Goal: Navigation & Orientation: Find specific page/section

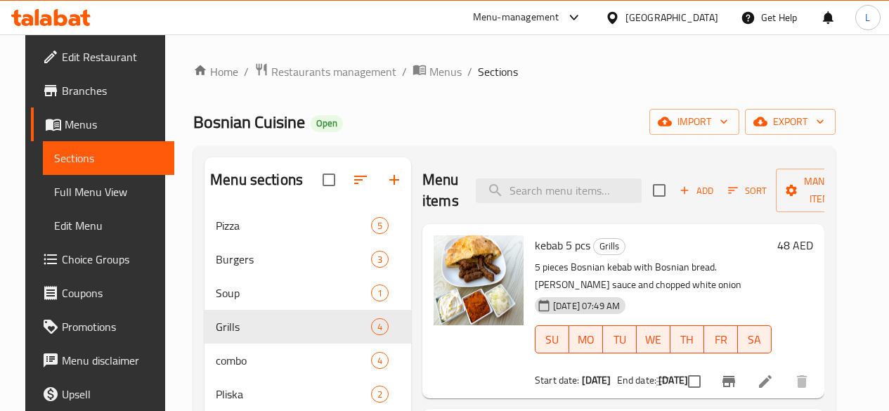
scroll to position [91, 0]
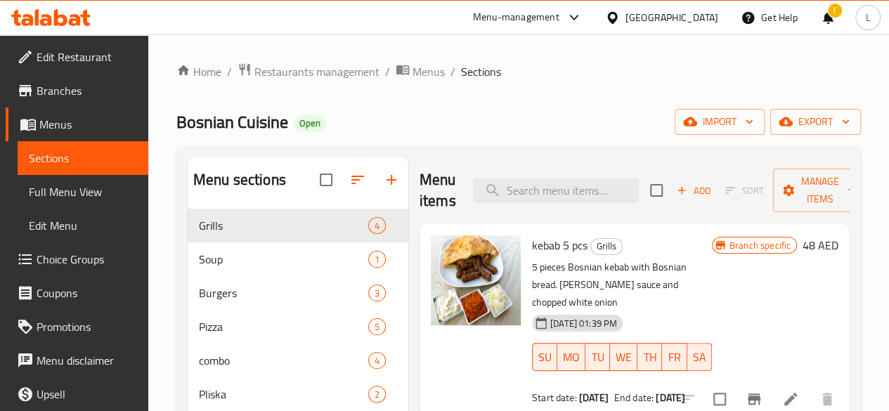
click at [58, 13] on icon at bounding box center [50, 17] width 79 height 17
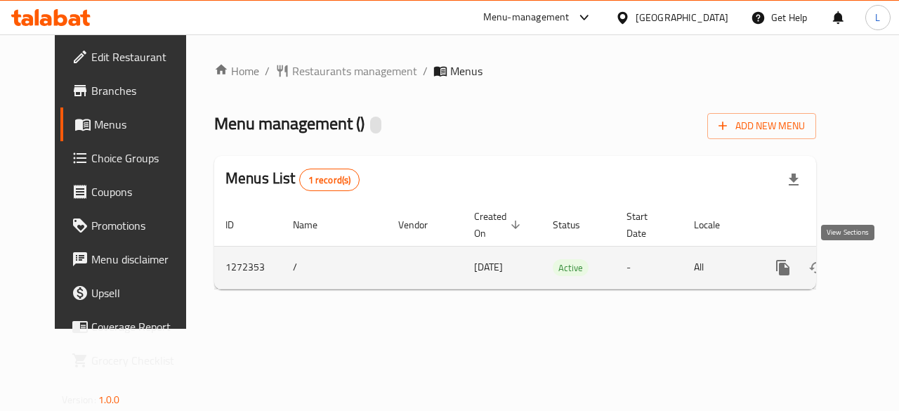
click at [878, 268] on icon "enhanced table" at bounding box center [884, 267] width 13 height 13
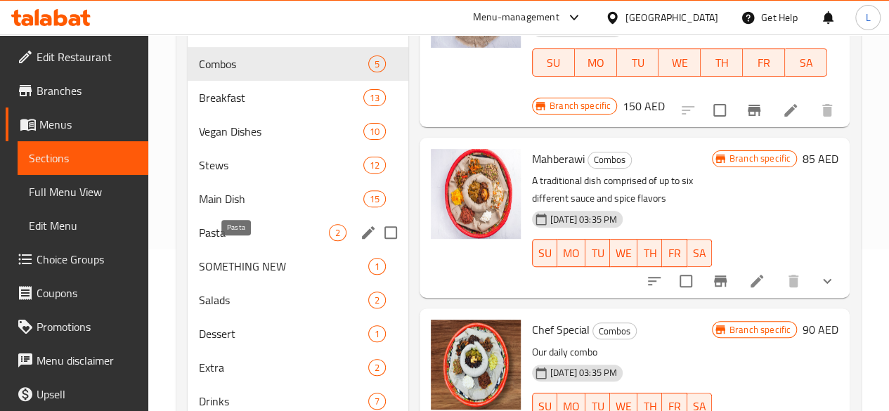
scroll to position [23, 0]
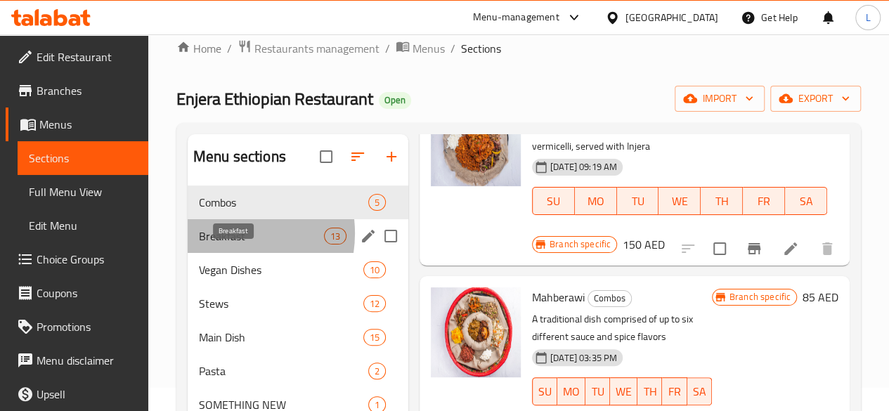
click at [222, 245] on span "Breakfast" at bounding box center [261, 236] width 125 height 17
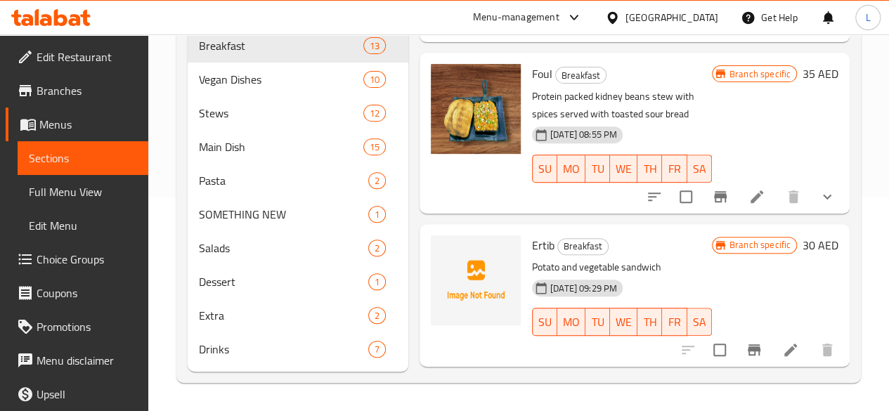
scroll to position [106, 0]
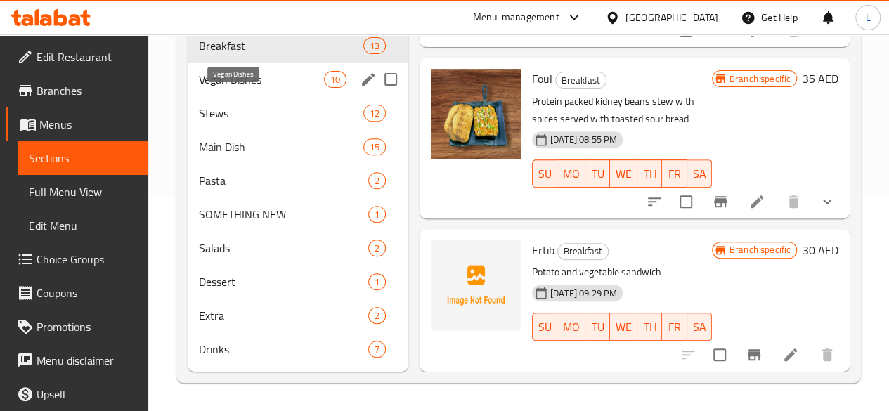
click at [227, 77] on span "Vegan Dishes" at bounding box center [261, 79] width 125 height 17
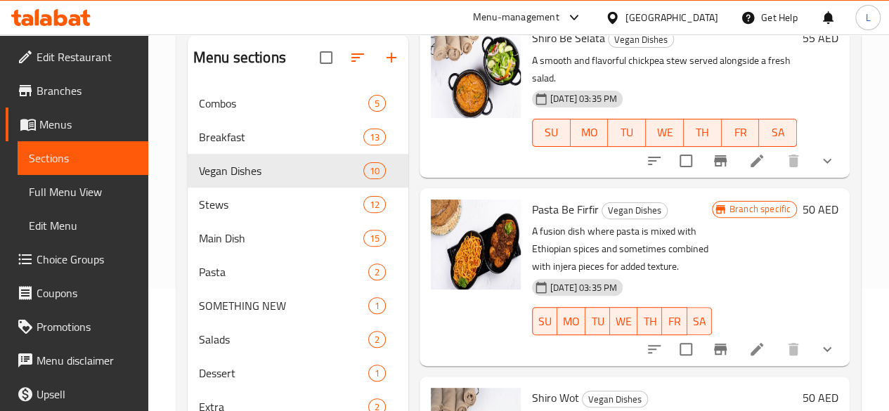
scroll to position [234, 0]
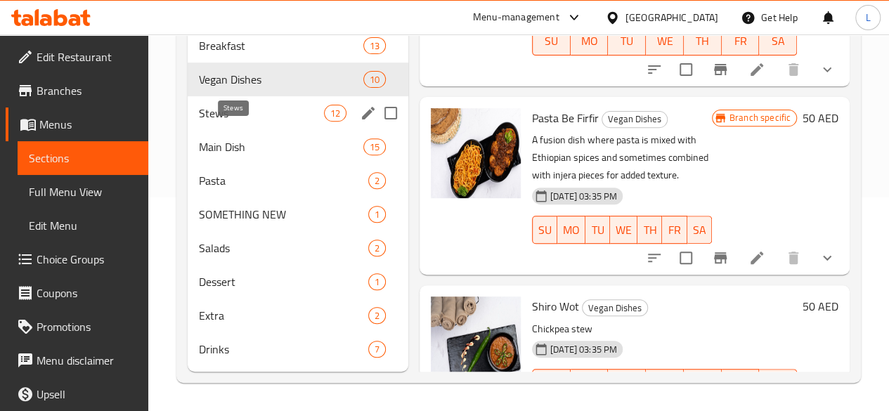
click at [226, 107] on span "Stews" at bounding box center [261, 113] width 125 height 17
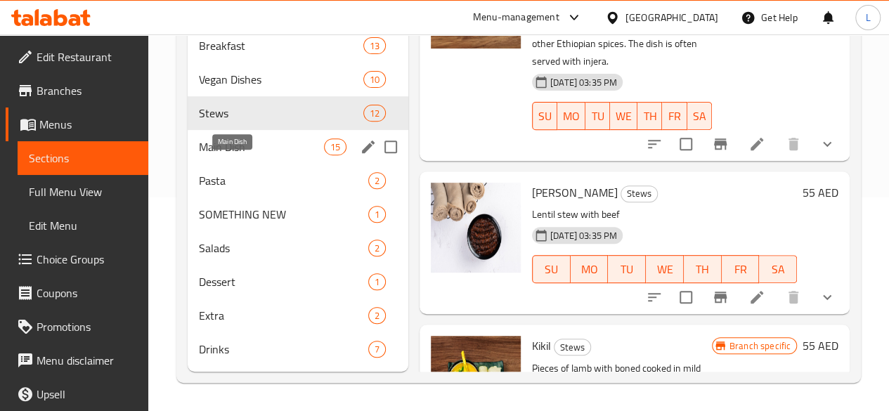
click at [237, 150] on span "Main Dish" at bounding box center [261, 146] width 125 height 17
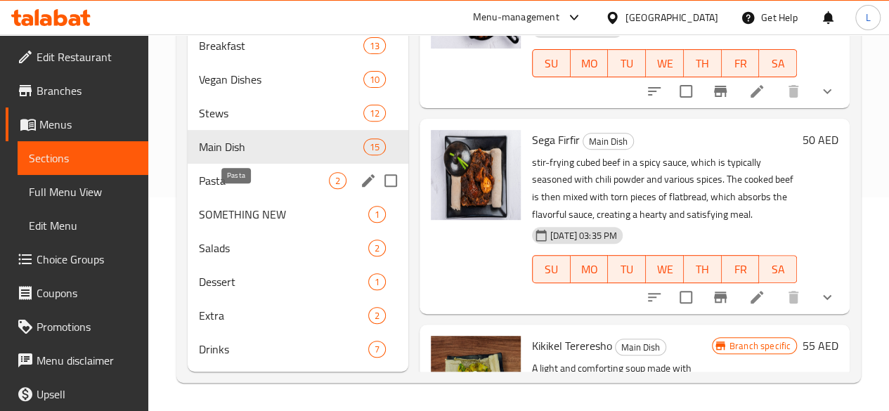
click at [223, 183] on span "Pasta" at bounding box center [264, 180] width 130 height 17
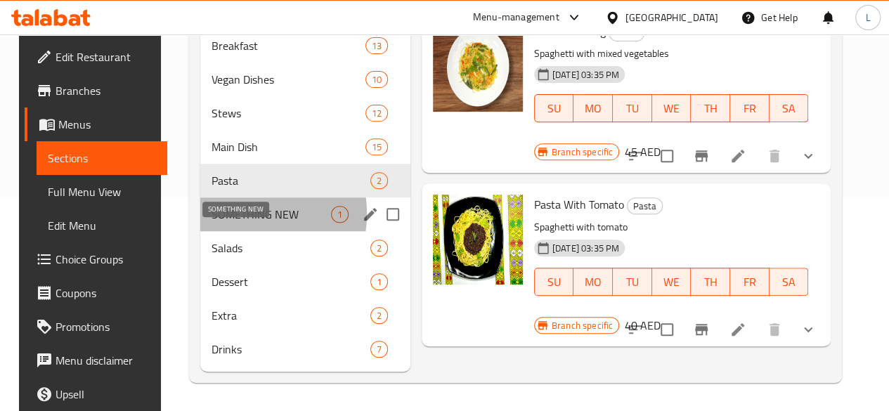
click at [225, 214] on span "SOMETHING NEW" at bounding box center [271, 214] width 119 height 17
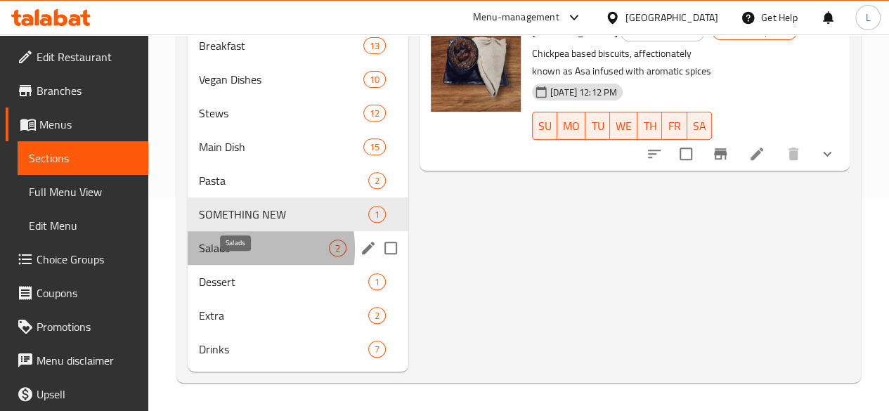
click at [223, 249] on span "Salads" at bounding box center [264, 248] width 130 height 17
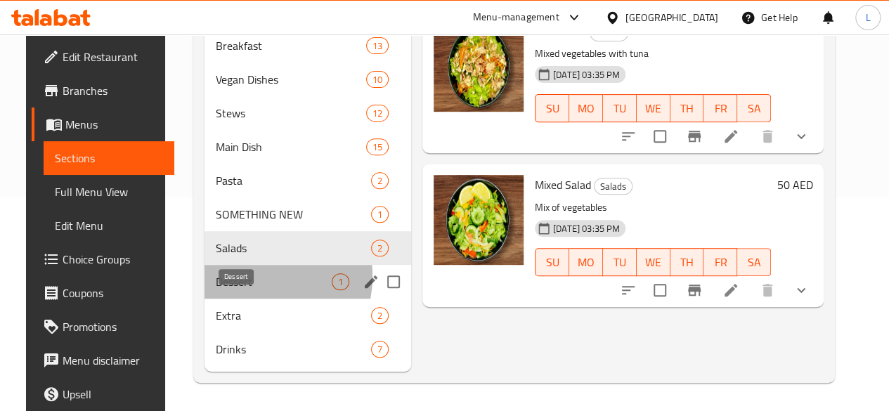
click at [229, 277] on span "Dessert" at bounding box center [274, 281] width 116 height 17
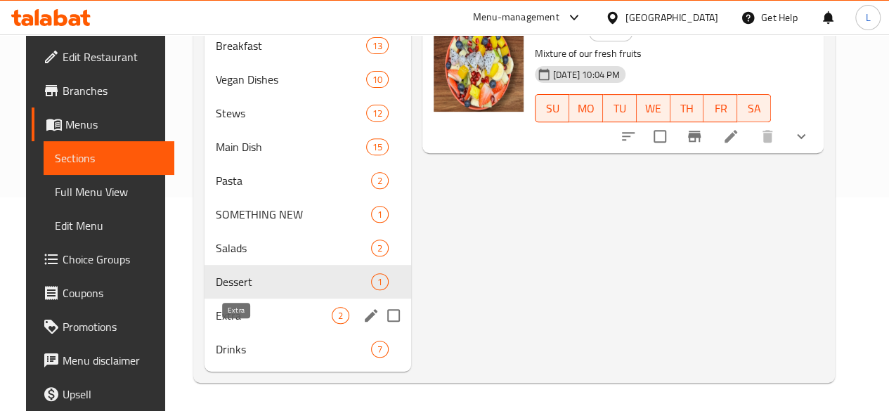
click at [219, 316] on span "Extra" at bounding box center [274, 315] width 116 height 17
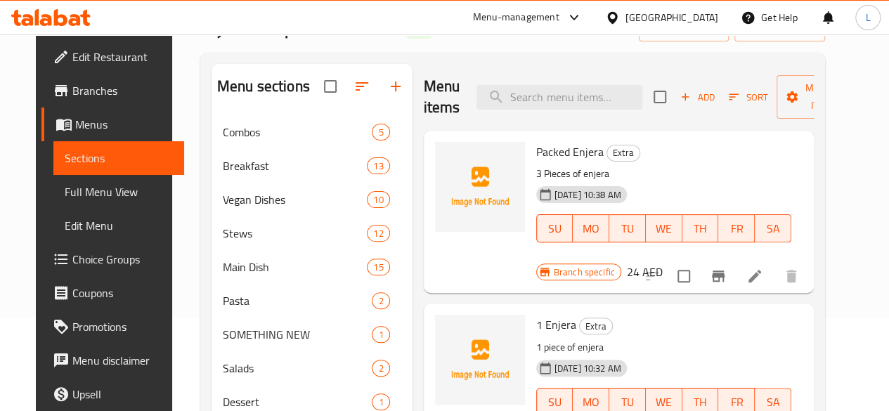
scroll to position [164, 0]
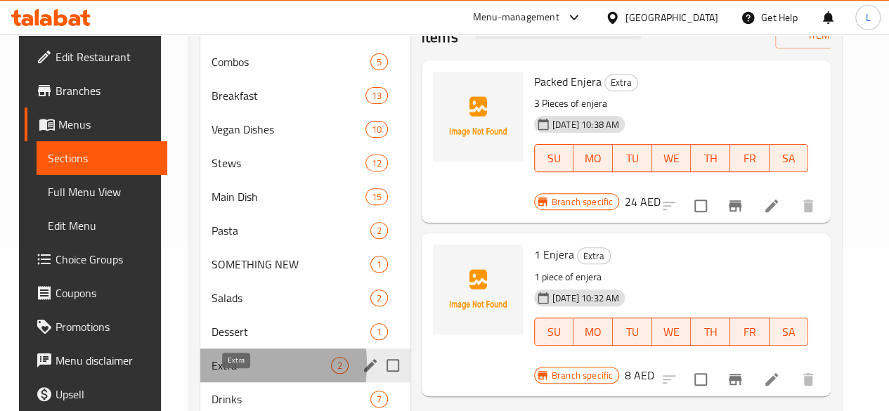
click at [216, 374] on span "Extra" at bounding box center [271, 365] width 119 height 17
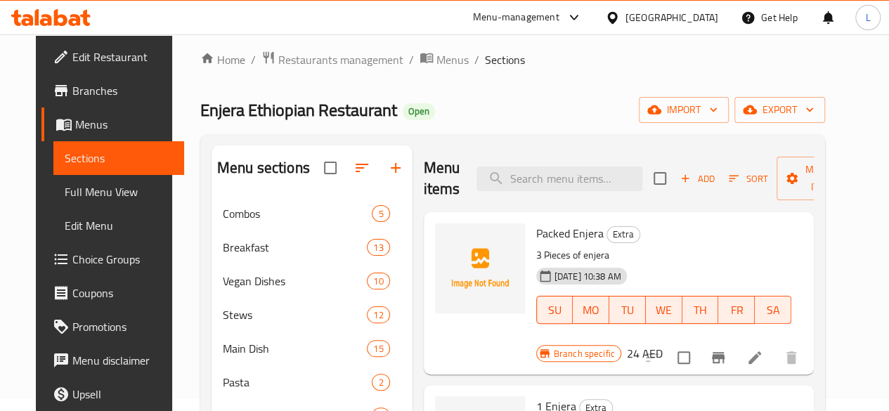
scroll to position [0, 0]
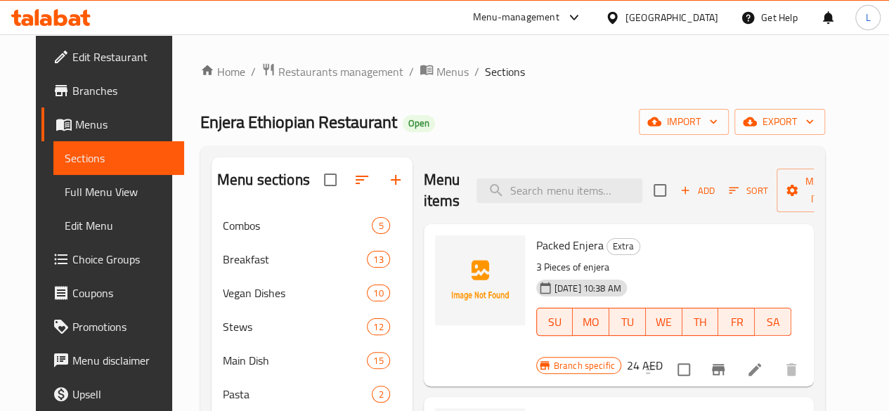
click at [65, 18] on icon at bounding box center [60, 17] width 13 height 17
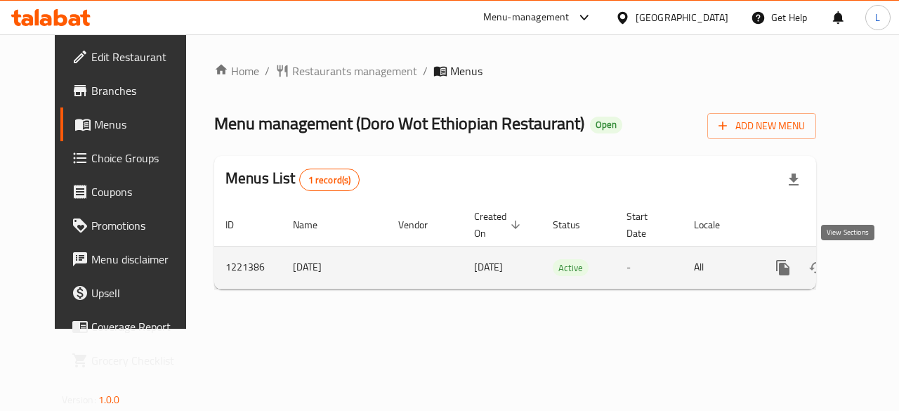
click at [878, 269] on icon "enhanced table" at bounding box center [884, 267] width 13 height 13
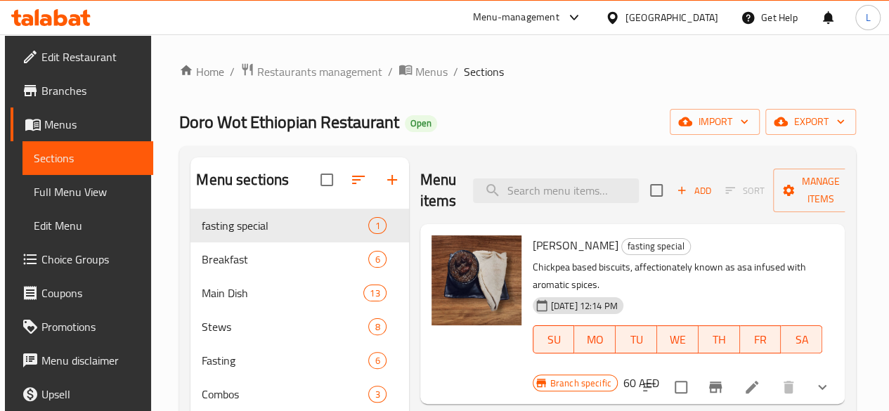
scroll to position [141, 0]
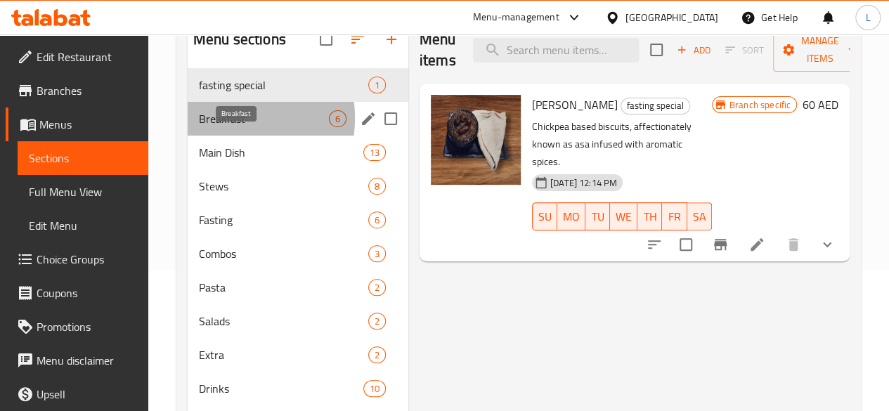
click at [218, 127] on span "Breakfast" at bounding box center [264, 118] width 130 height 17
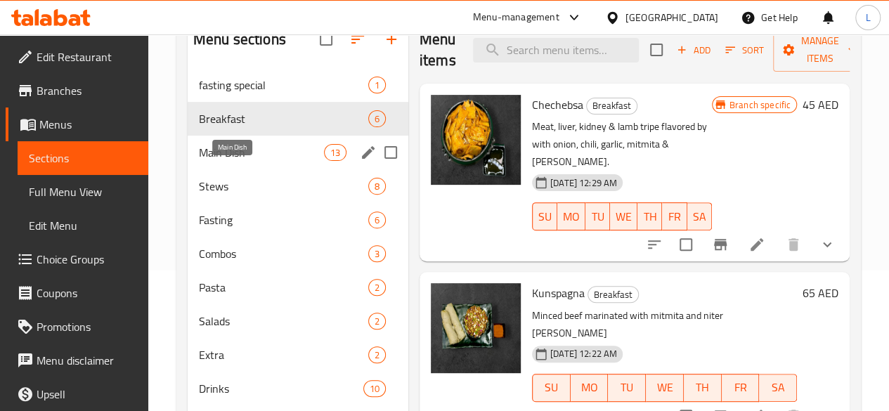
click at [242, 161] on span "Main Dish" at bounding box center [261, 152] width 125 height 17
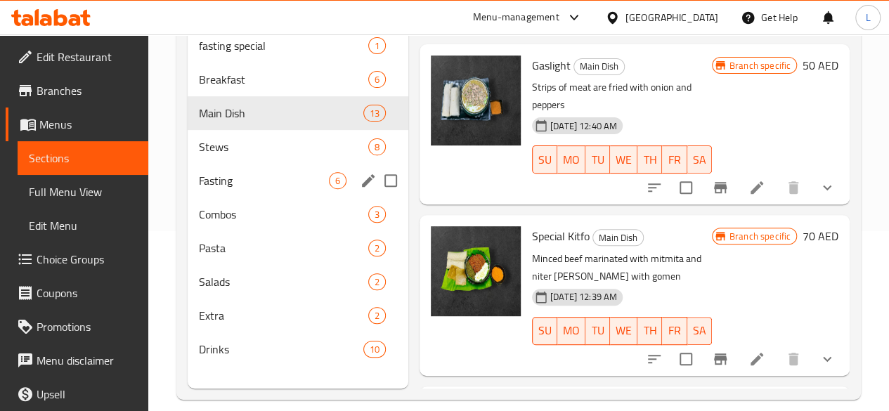
scroll to position [200, 0]
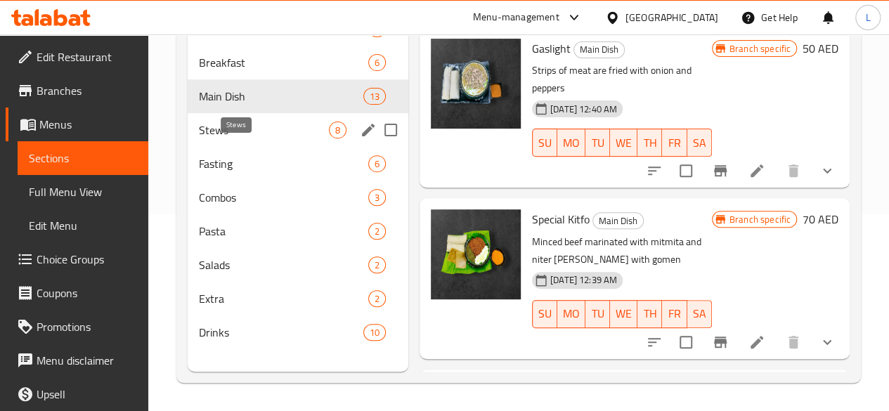
click at [228, 138] on span "Stews" at bounding box center [264, 130] width 130 height 17
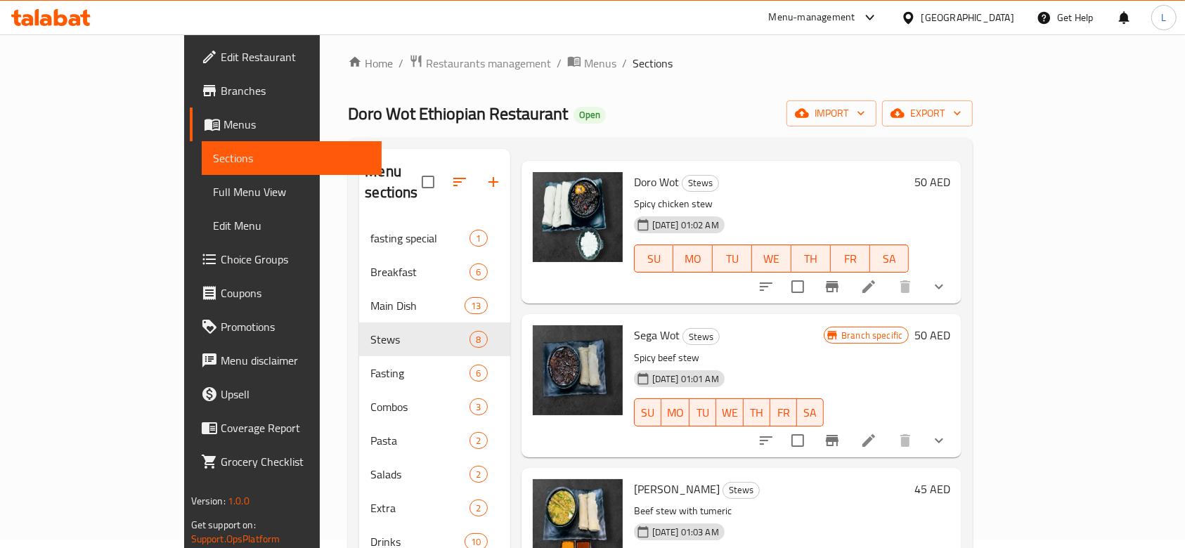
scroll to position [93, 0]
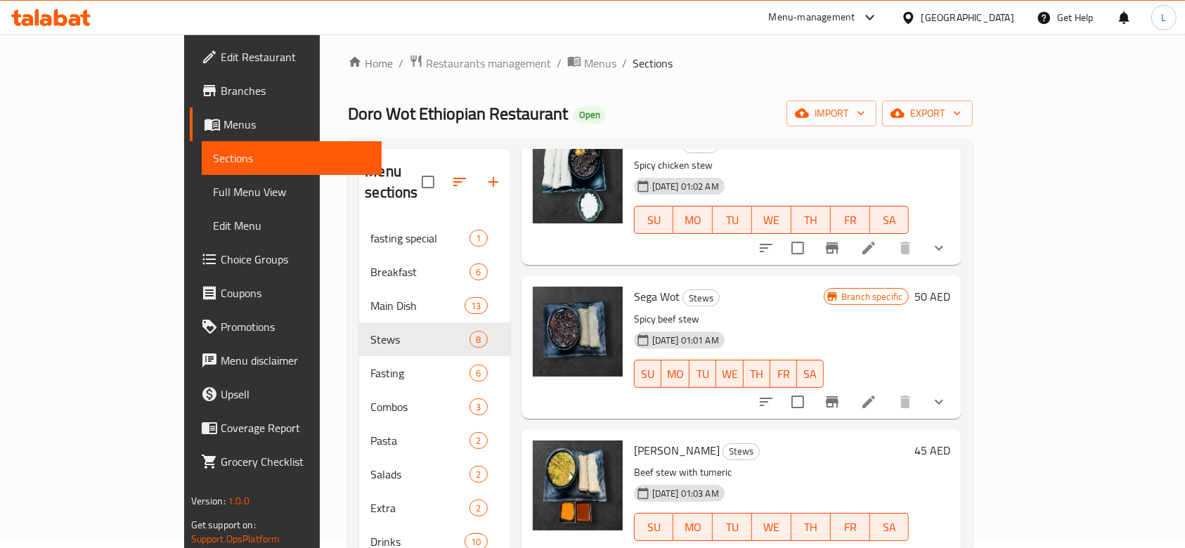
click at [43, 15] on icon at bounding box center [46, 20] width 12 height 12
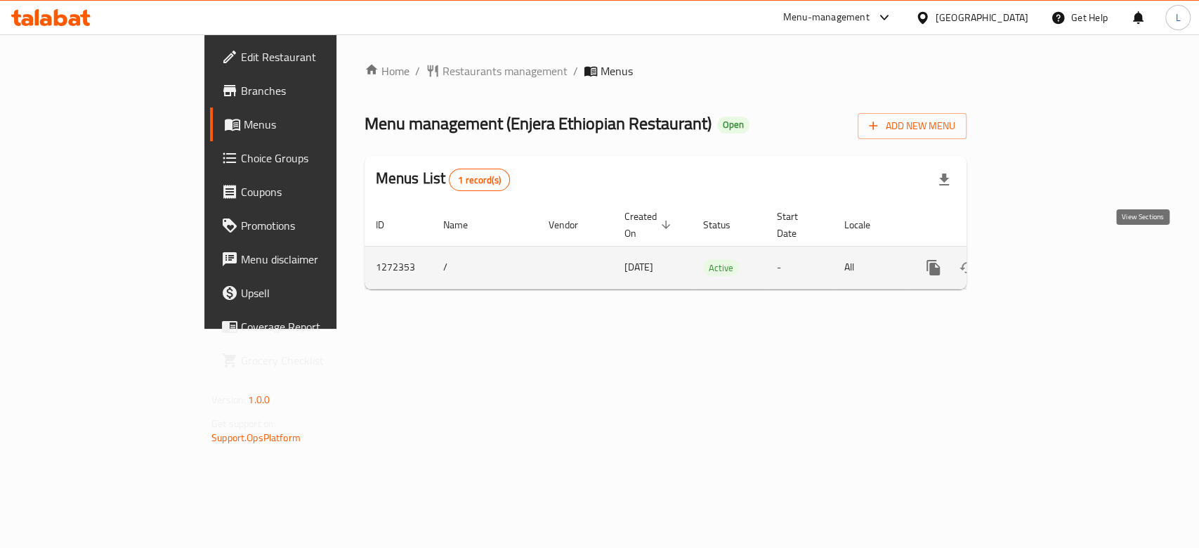
click at [1043, 259] on icon "enhanced table" at bounding box center [1035, 267] width 17 height 17
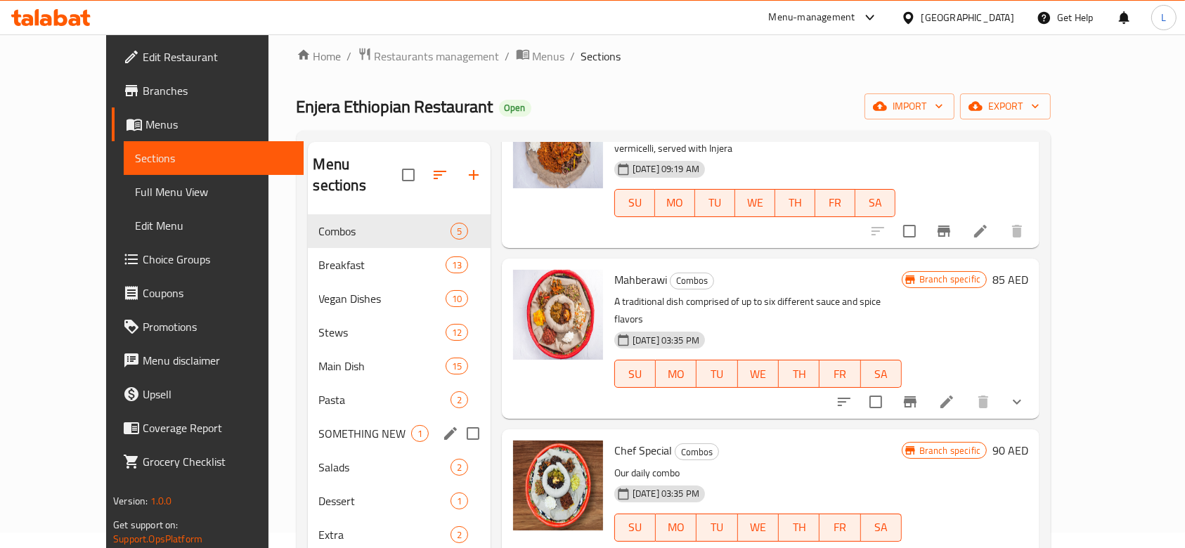
scroll to position [197, 0]
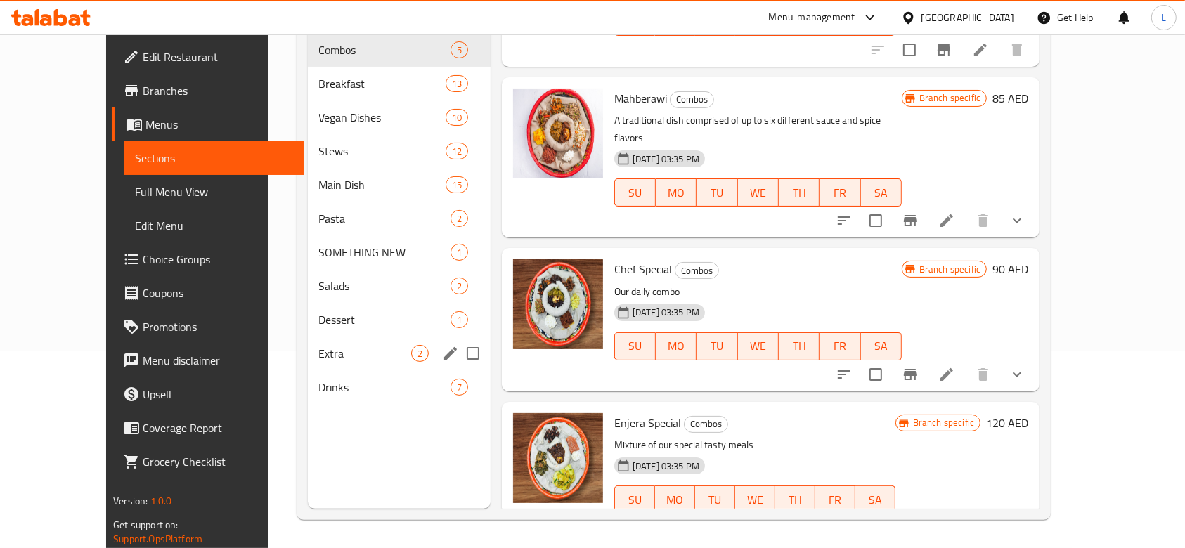
click at [319, 345] on span "Extra" at bounding box center [365, 353] width 92 height 17
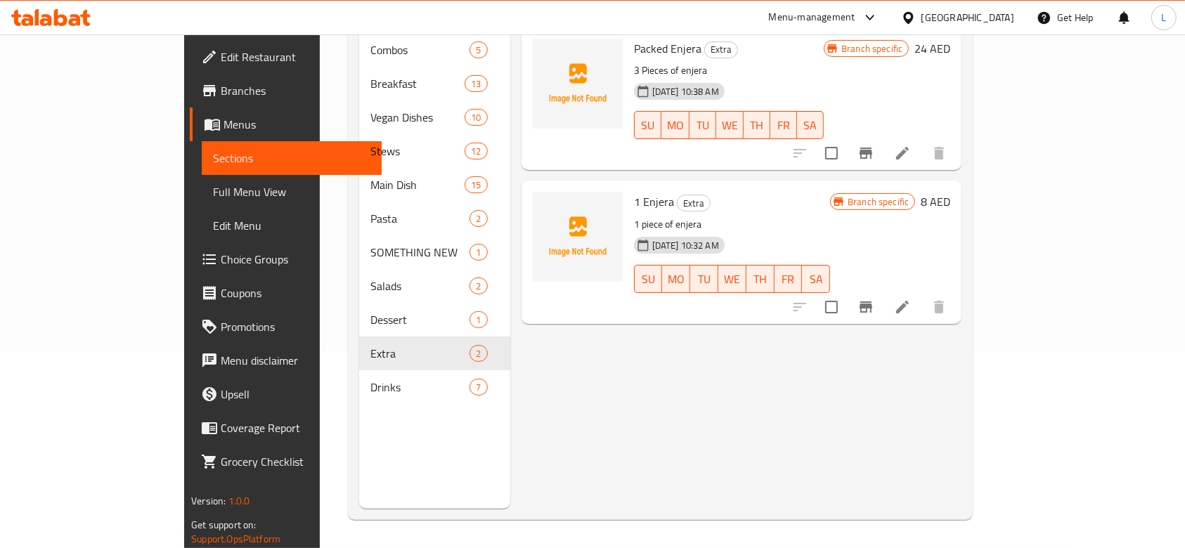
scroll to position [103, 0]
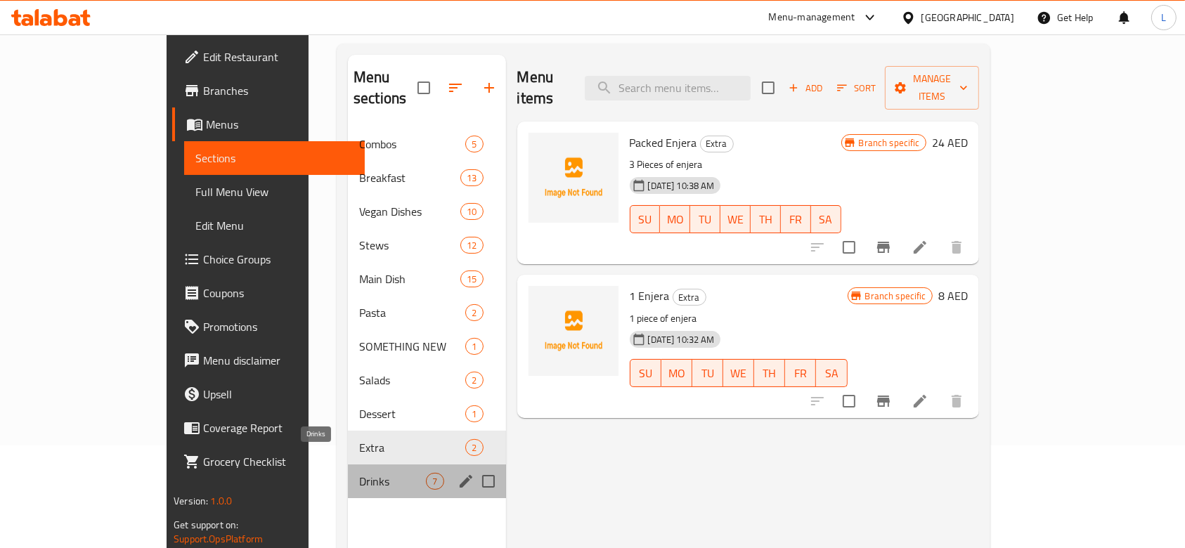
click at [359, 473] on span "Drinks" at bounding box center [392, 481] width 67 height 17
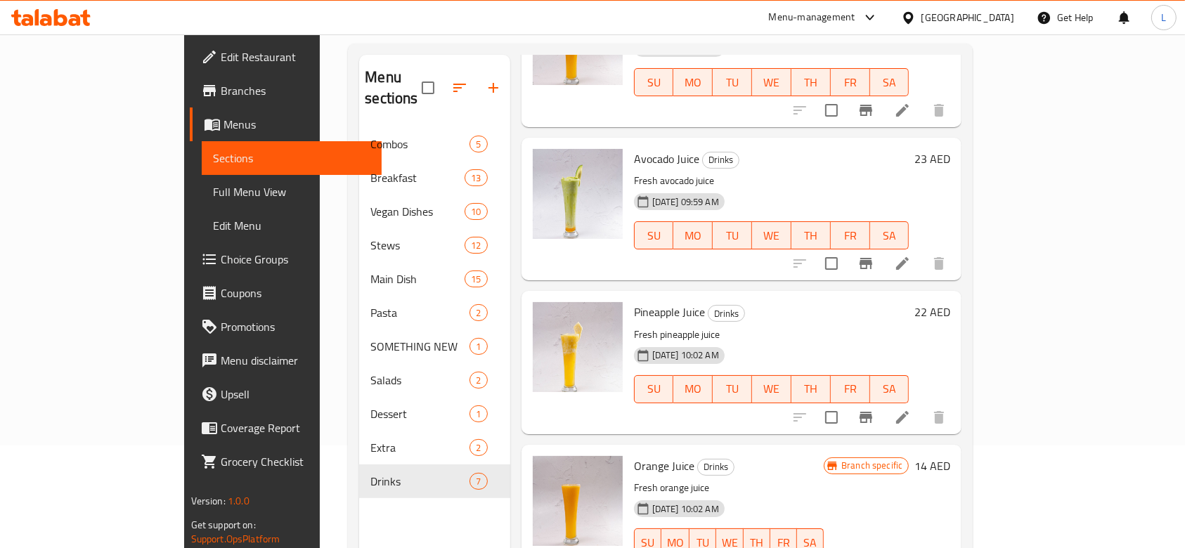
scroll to position [93, 0]
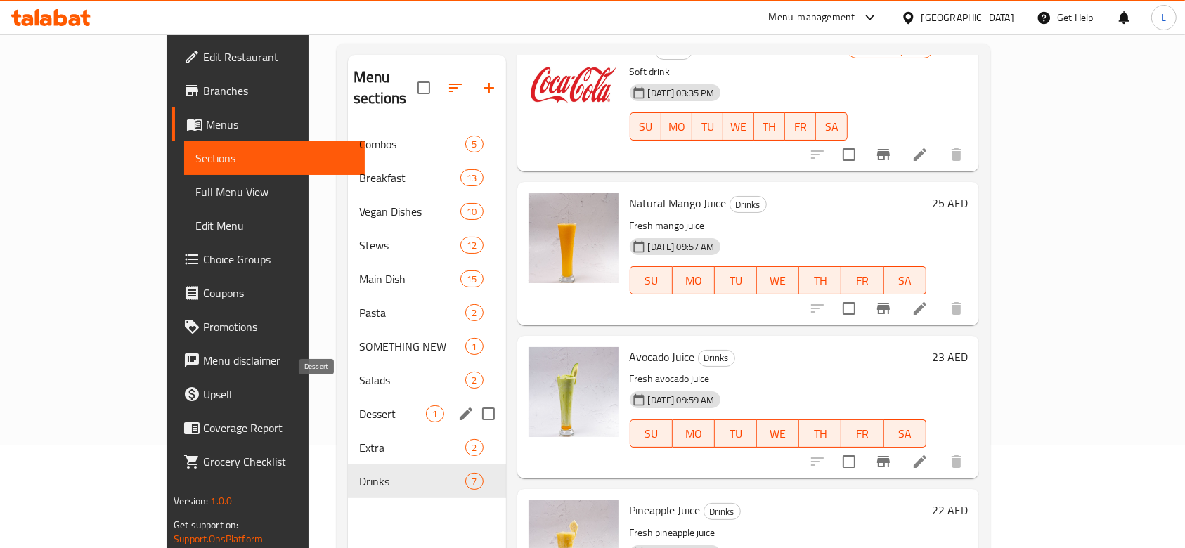
click at [359, 405] on span "Dessert" at bounding box center [392, 413] width 67 height 17
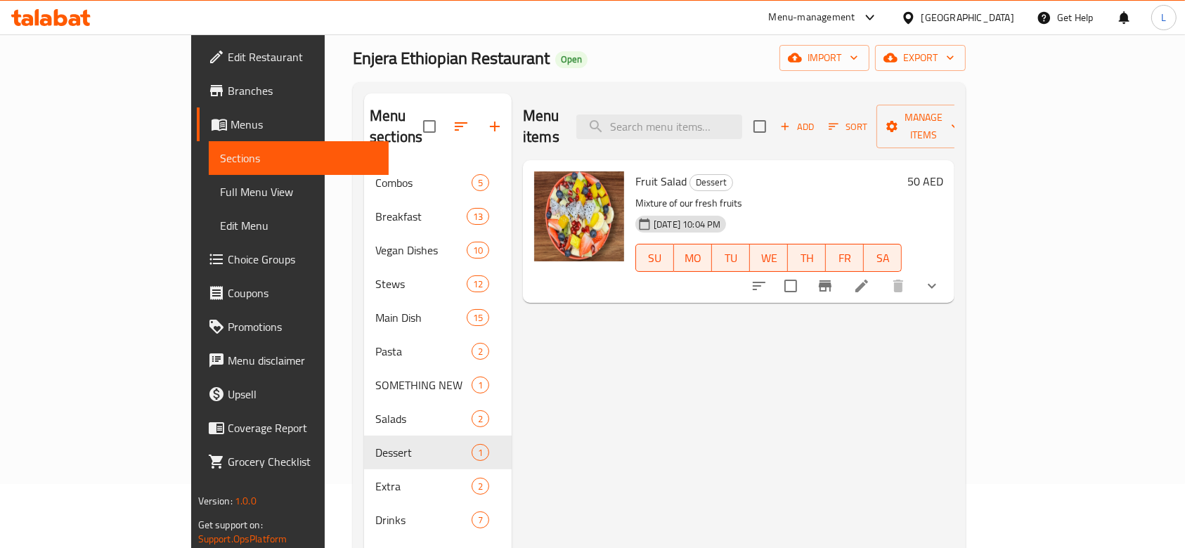
scroll to position [93, 0]
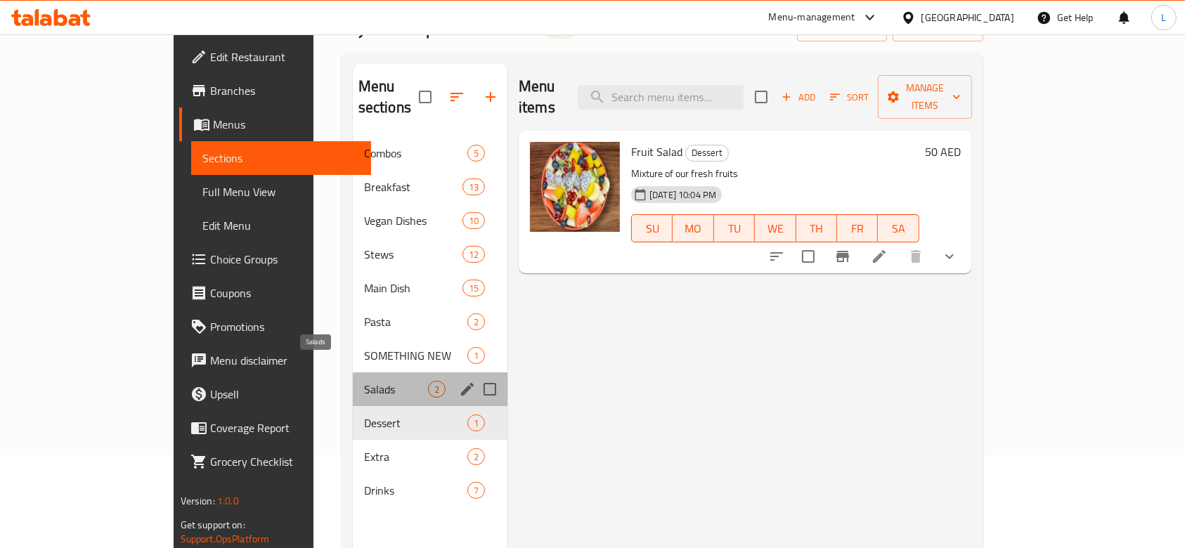
click at [364, 381] on span "Salads" at bounding box center [396, 389] width 64 height 17
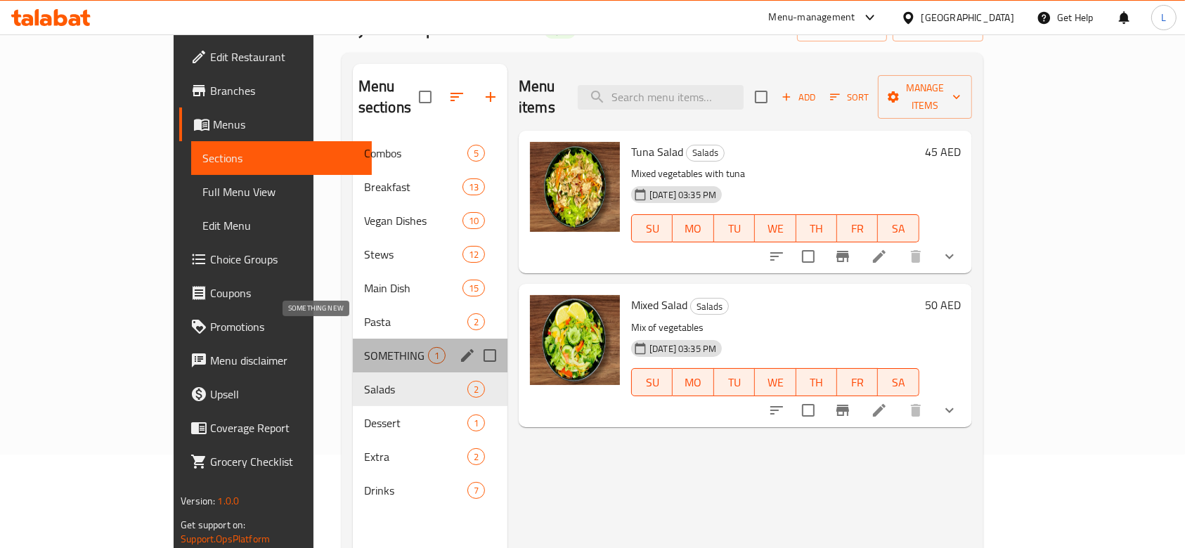
click at [364, 347] on span "SOMETHING NEW" at bounding box center [396, 355] width 64 height 17
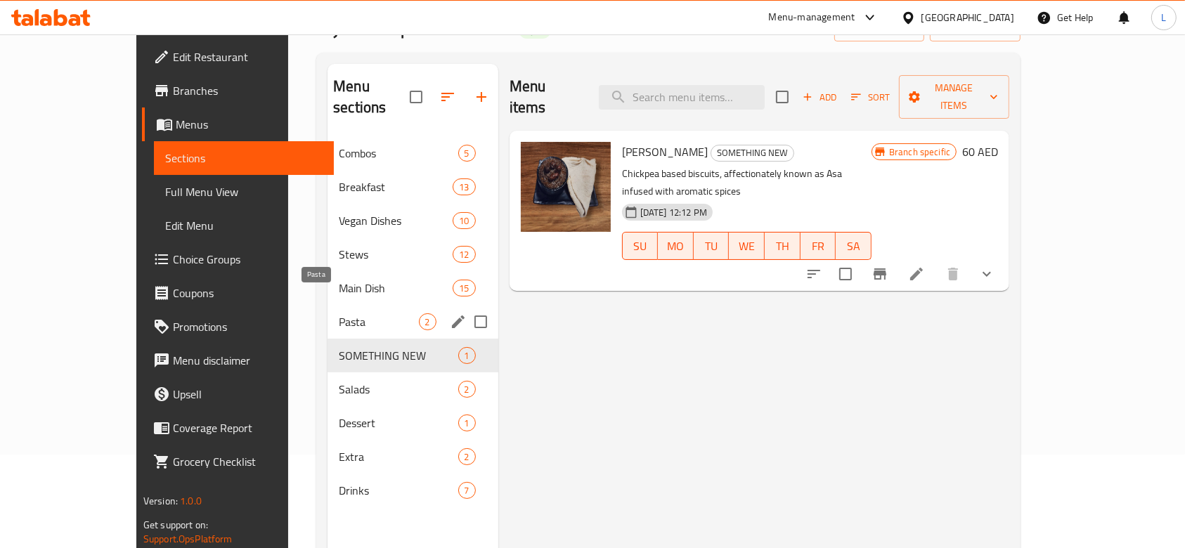
click at [339, 313] on span "Pasta" at bounding box center [378, 321] width 79 height 17
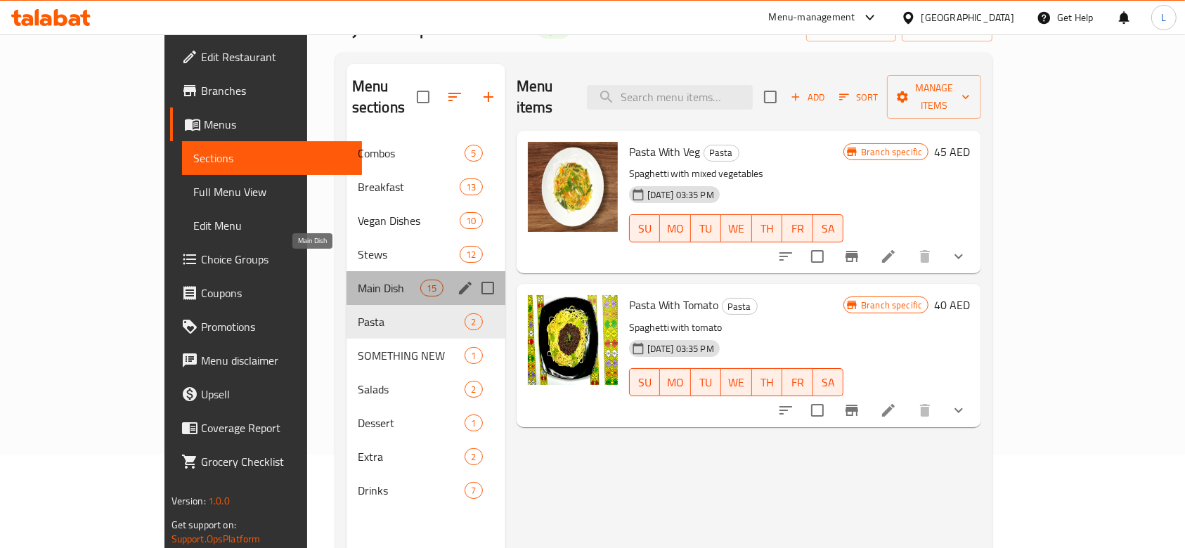
click at [358, 280] on span "Main Dish" at bounding box center [389, 288] width 63 height 17
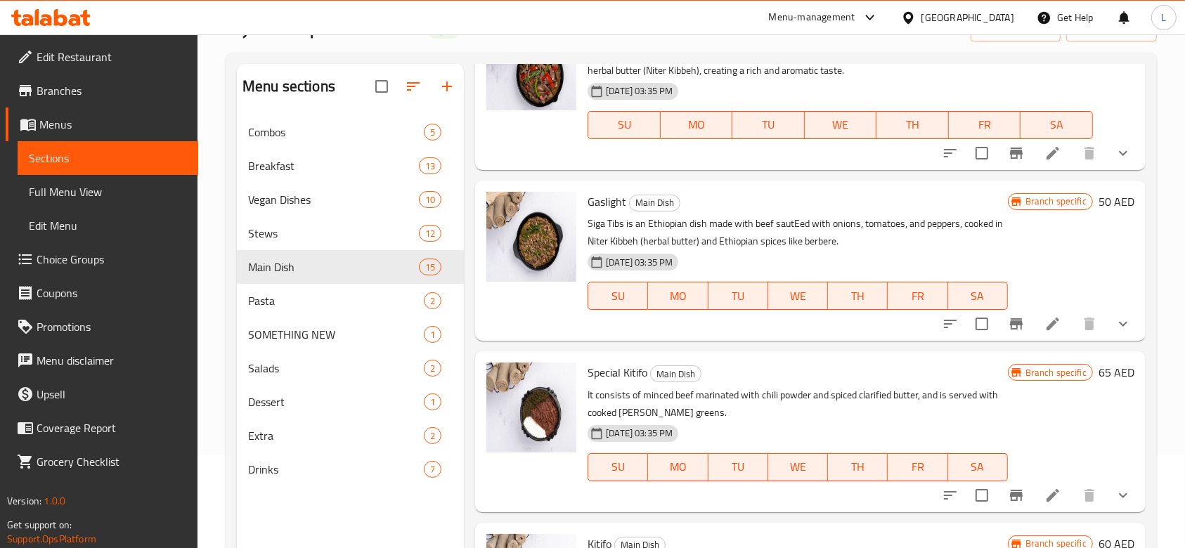
scroll to position [375, 0]
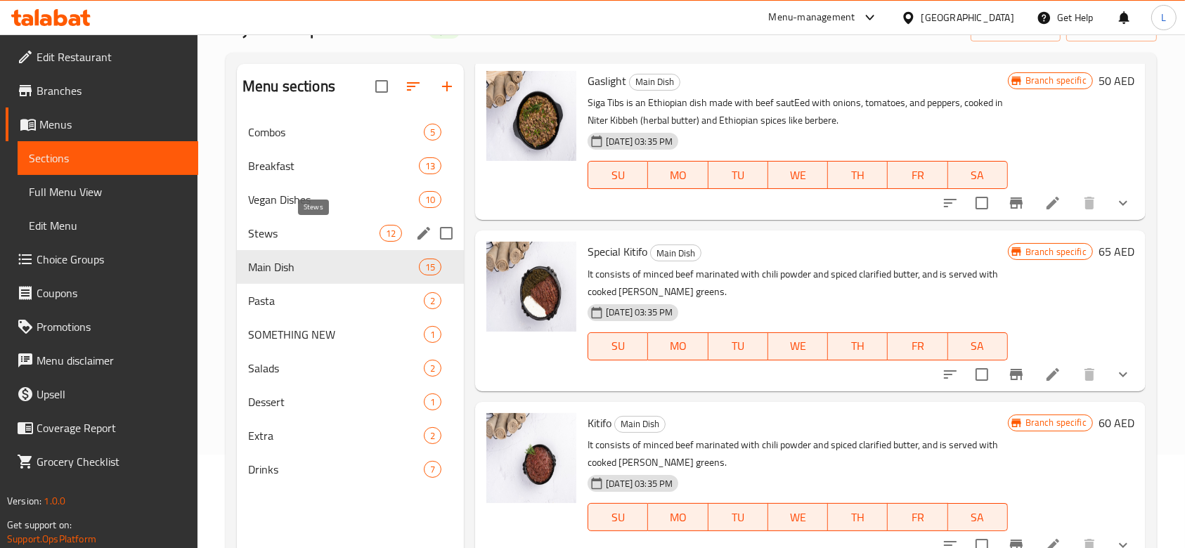
click at [271, 236] on span "Stews" at bounding box center [313, 233] width 131 height 17
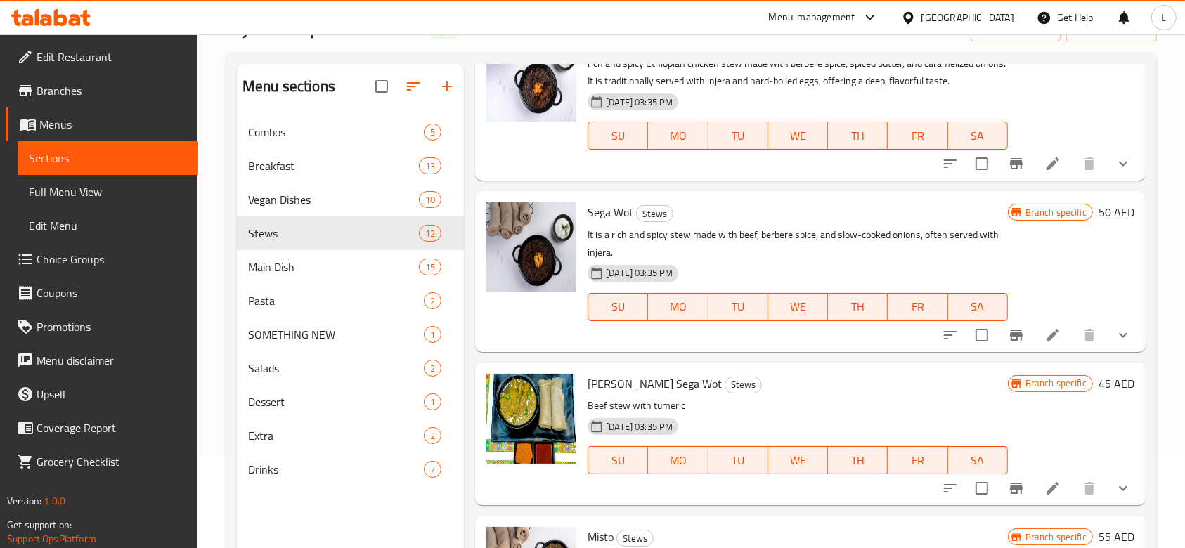
scroll to position [281, 0]
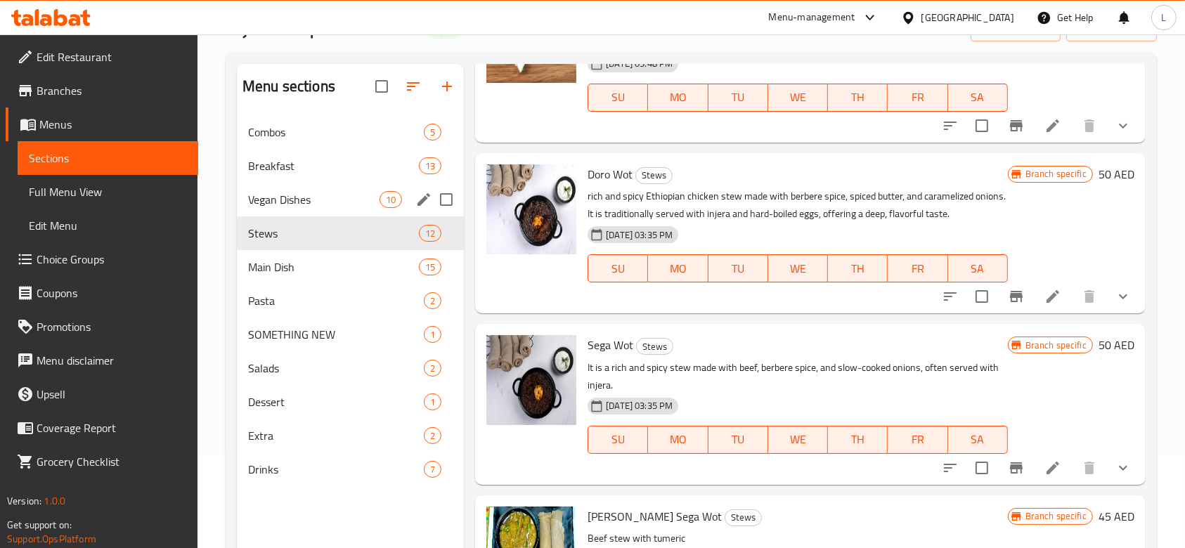
click at [287, 201] on span "Vegan Dishes" at bounding box center [313, 199] width 131 height 17
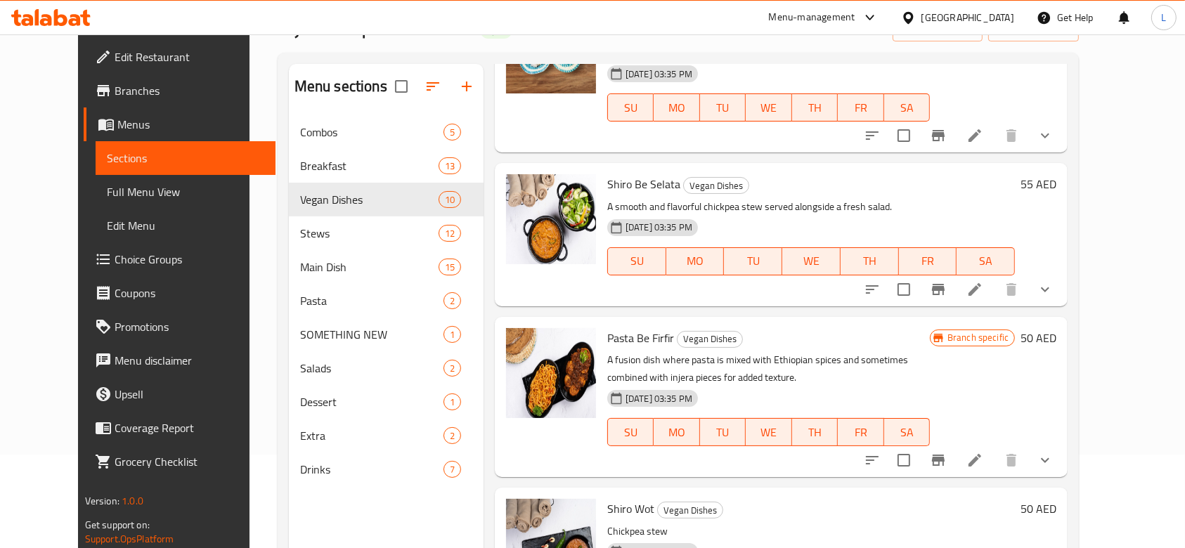
scroll to position [418, 0]
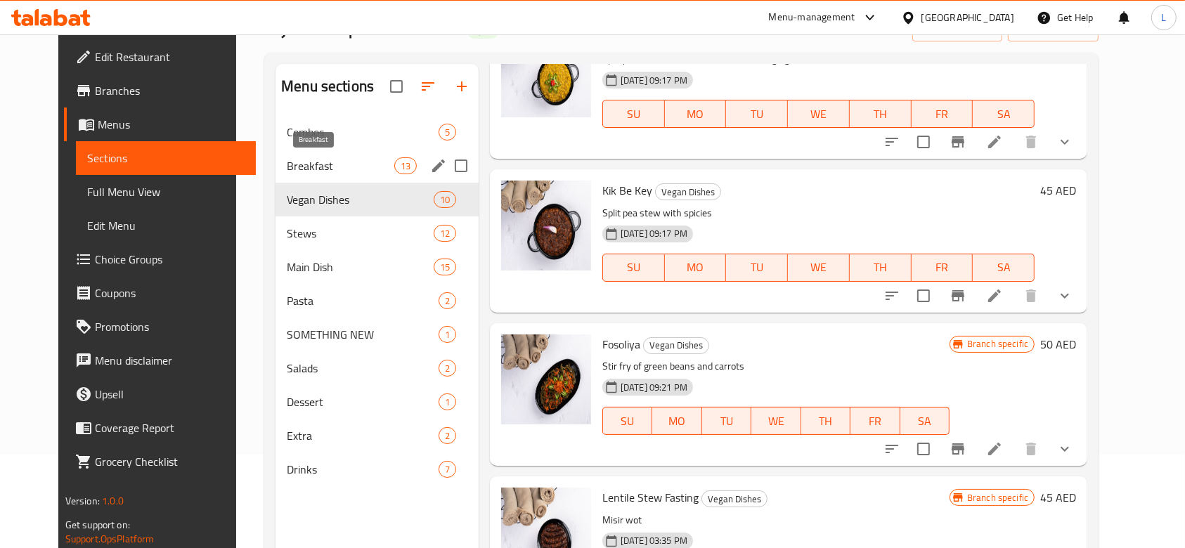
click at [290, 162] on span "Breakfast" at bounding box center [340, 165] width 107 height 17
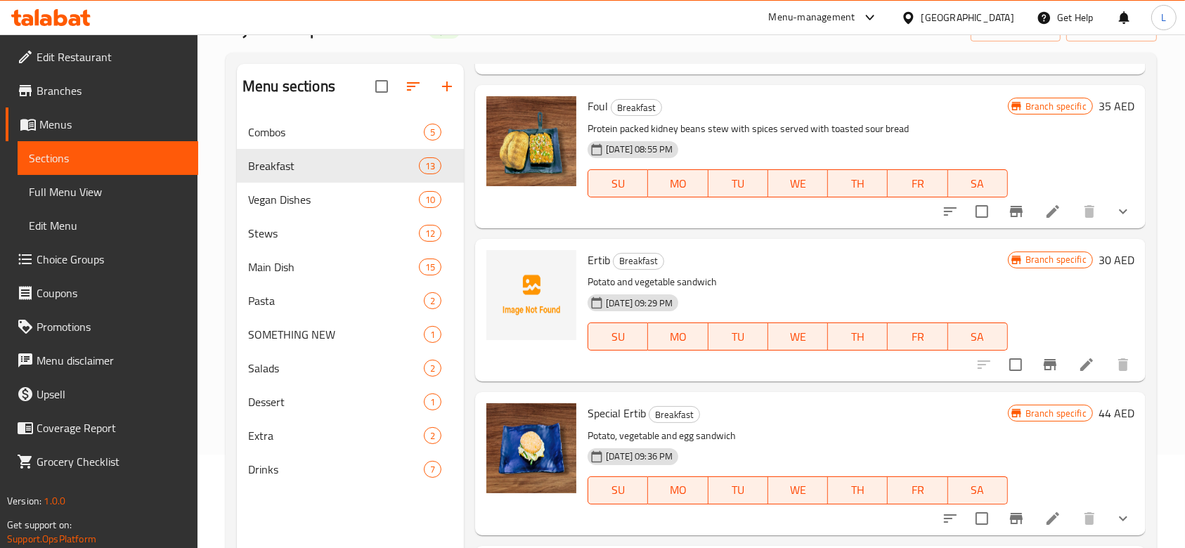
scroll to position [137, 0]
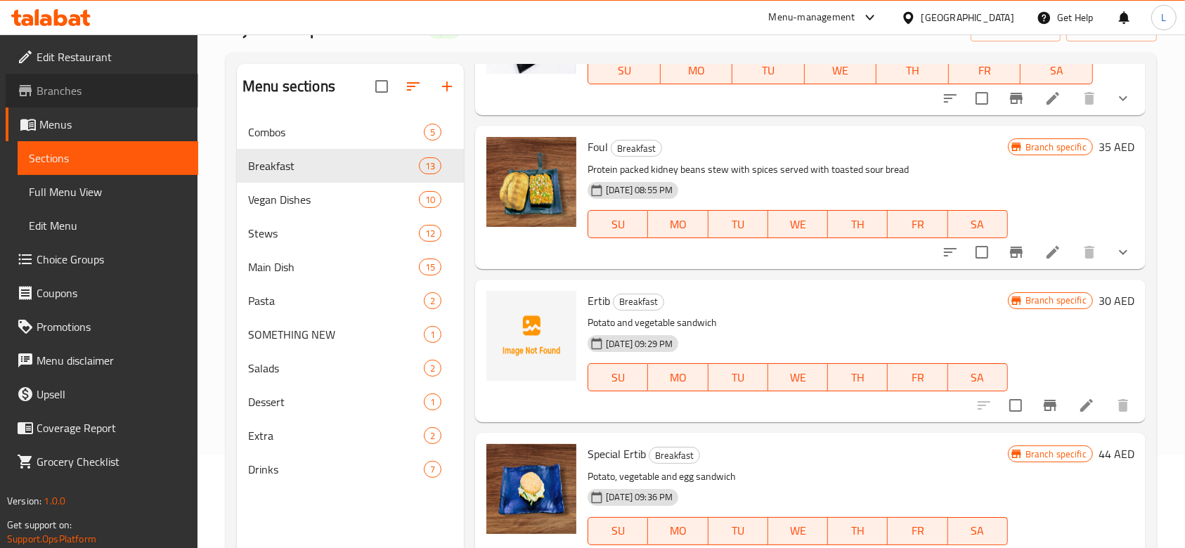
click at [60, 96] on span "Branches" at bounding box center [112, 90] width 150 height 17
